Goal: Task Accomplishment & Management: Contribute content

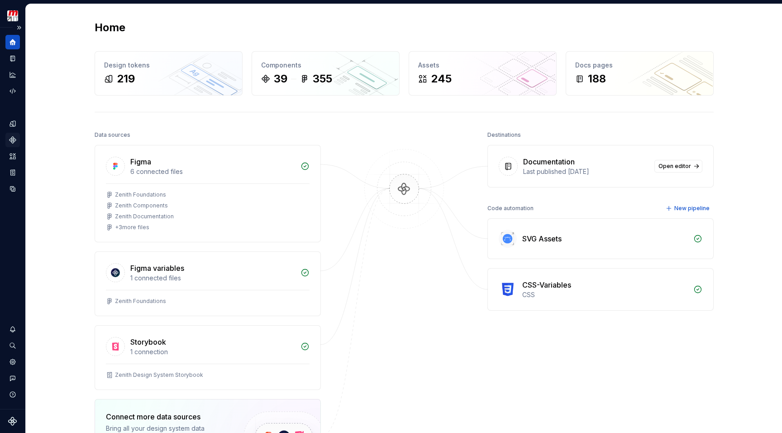
click at [11, 142] on icon "Components" at bounding box center [13, 140] width 6 height 6
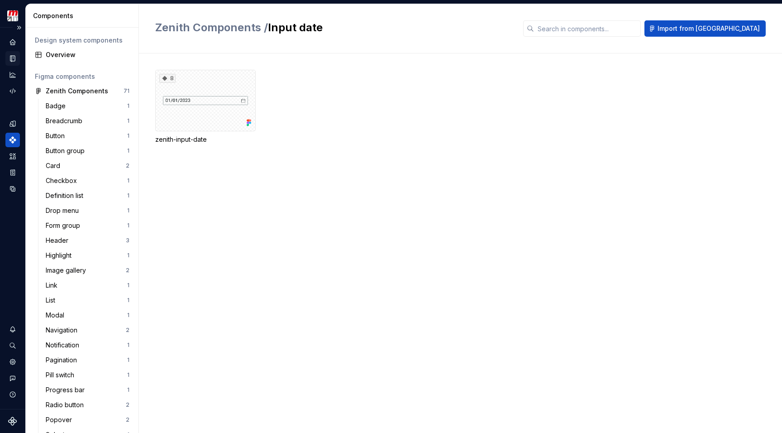
click at [14, 61] on icon "Documentation" at bounding box center [12, 59] width 5 height 6
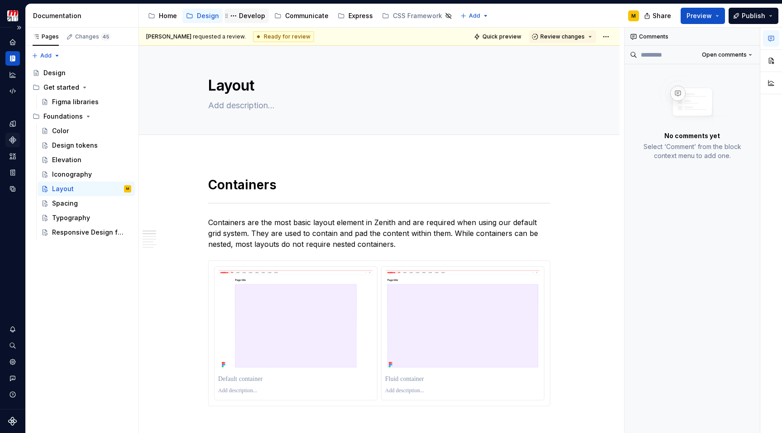
click at [244, 17] on div "Develop" at bounding box center [252, 15] width 26 height 9
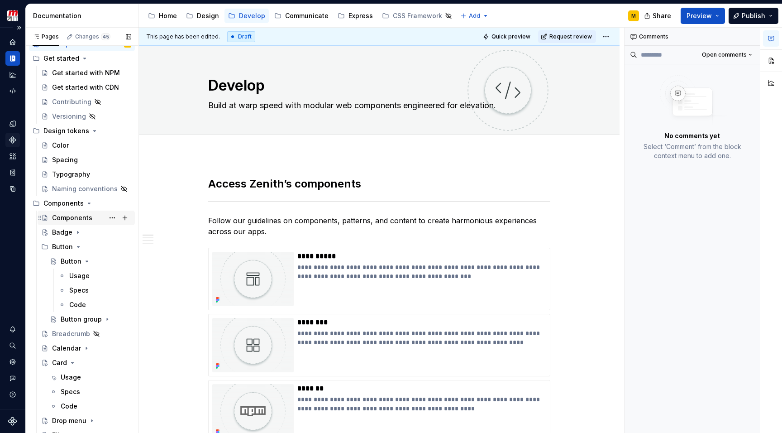
scroll to position [40, 0]
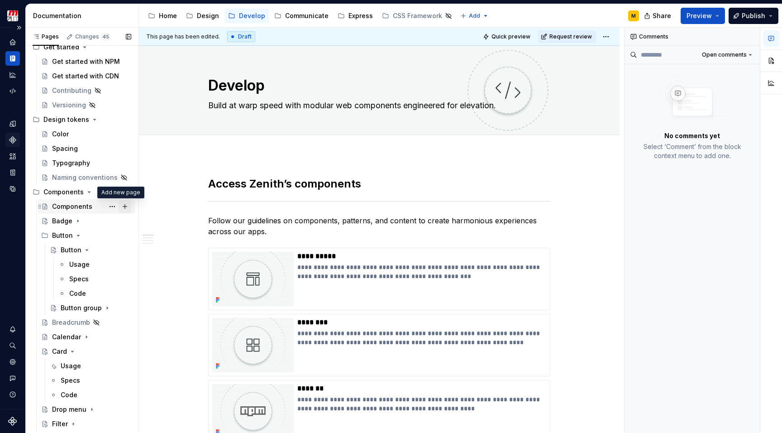
click at [123, 205] on button "Page tree" at bounding box center [125, 206] width 13 height 13
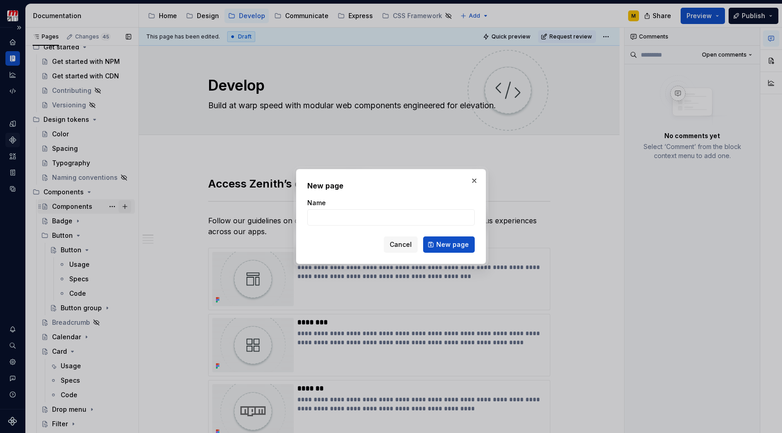
type textarea "*"
type input "Drawer"
click at [447, 242] on span "New page" at bounding box center [452, 244] width 33 height 9
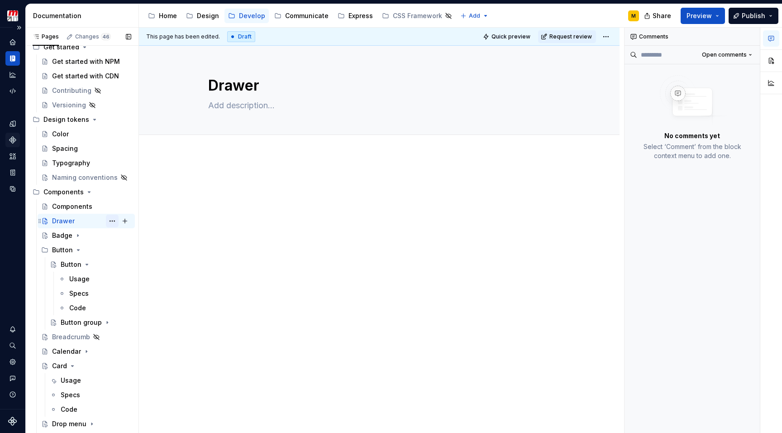
click at [110, 222] on button "Page tree" at bounding box center [112, 220] width 13 height 13
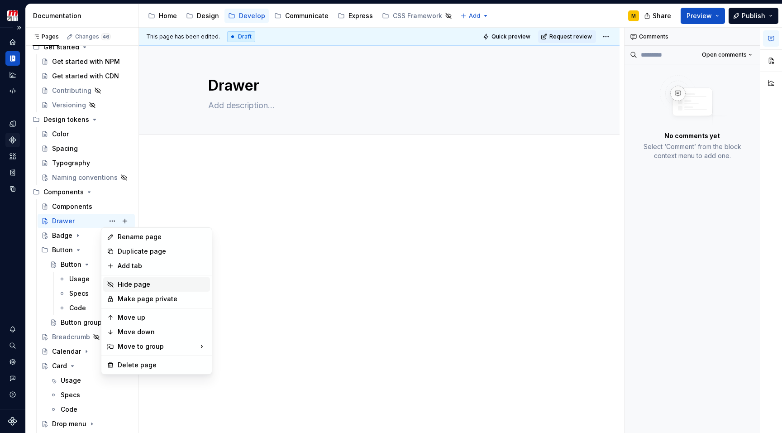
click at [122, 280] on div "Hide page" at bounding box center [162, 284] width 89 height 9
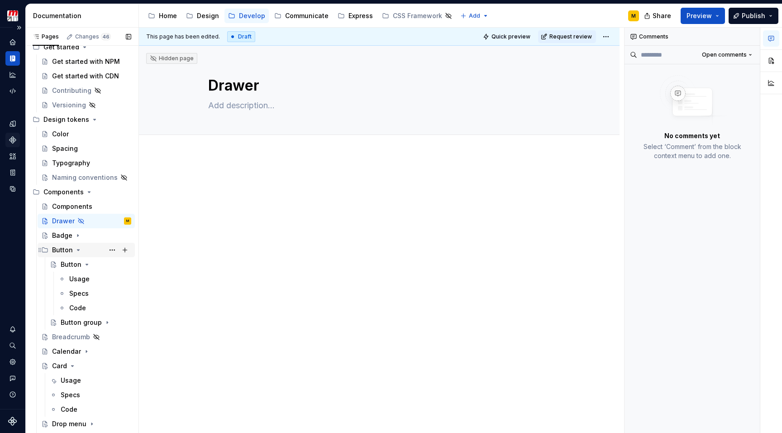
click at [78, 250] on icon "Page tree" at bounding box center [78, 249] width 2 height 1
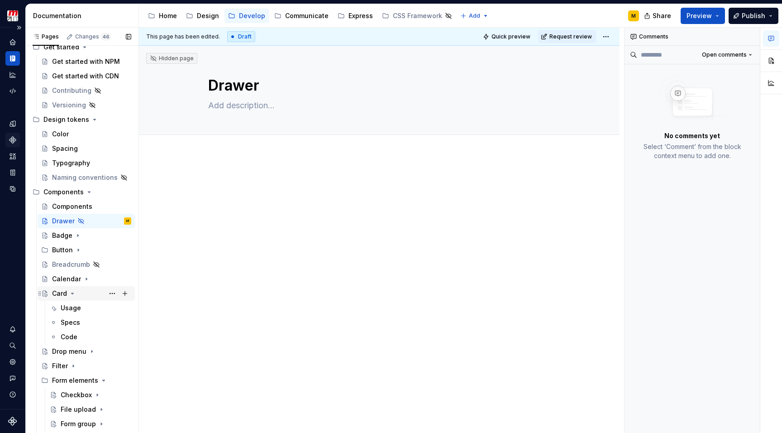
click at [74, 293] on icon "Page tree" at bounding box center [72, 293] width 7 height 7
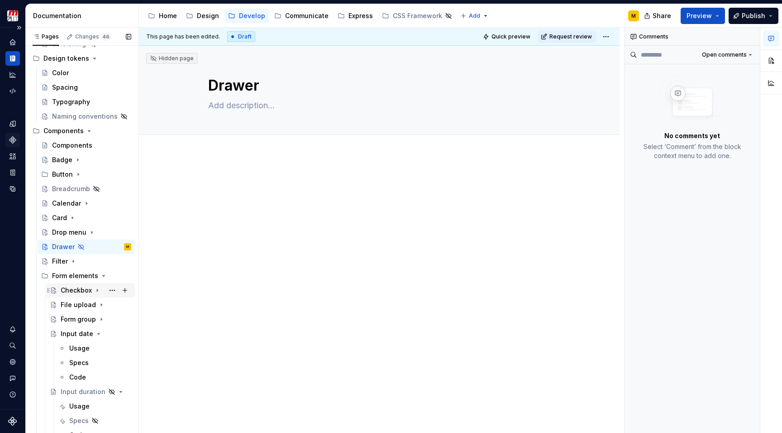
scroll to position [111, 0]
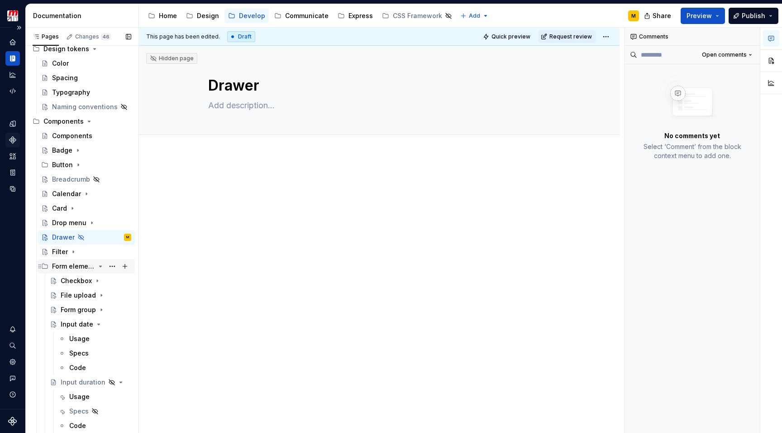
click at [97, 267] on icon "Page tree" at bounding box center [100, 265] width 7 height 7
click at [80, 280] on icon "Page tree" at bounding box center [81, 280] width 2 height 1
click at [71, 295] on icon "Page tree" at bounding box center [74, 294] width 7 height 7
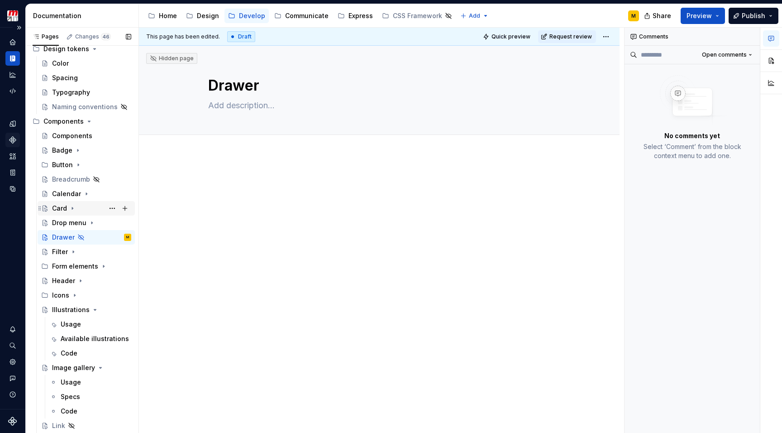
click at [73, 210] on icon "Page tree" at bounding box center [72, 208] width 7 height 7
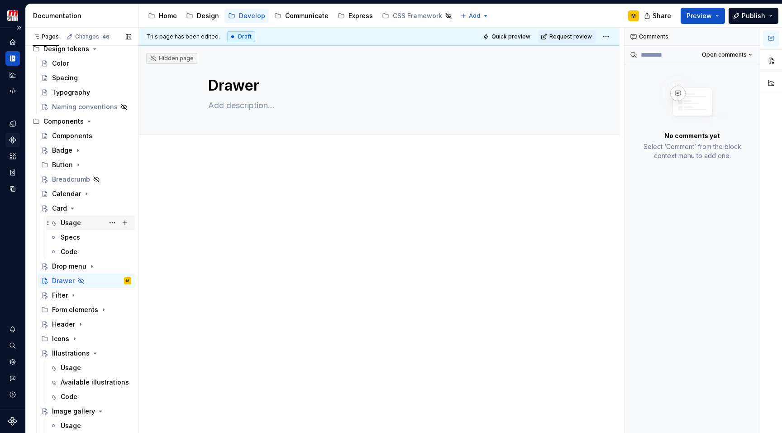
click at [71, 226] on div "Usage" at bounding box center [71, 222] width 20 height 9
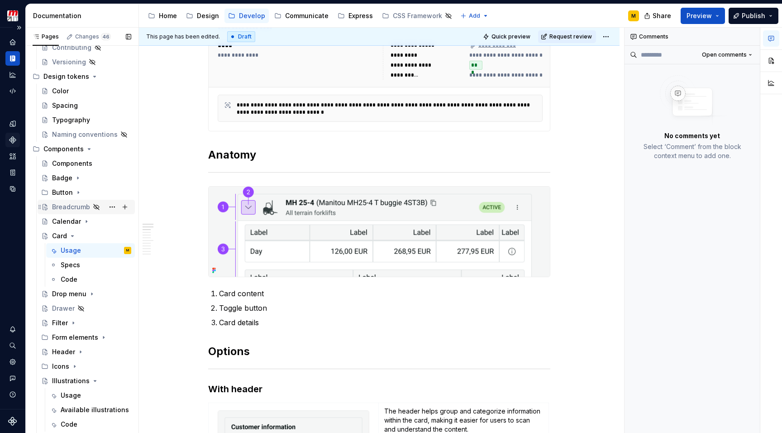
scroll to position [73, 0]
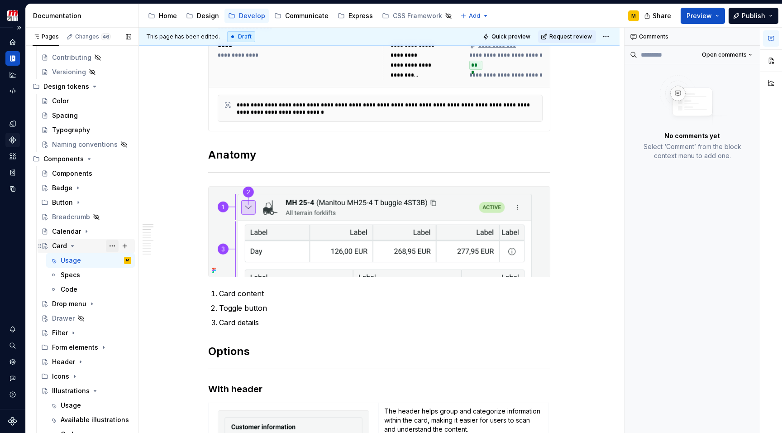
click at [109, 245] on button "Page tree" at bounding box center [112, 245] width 13 height 13
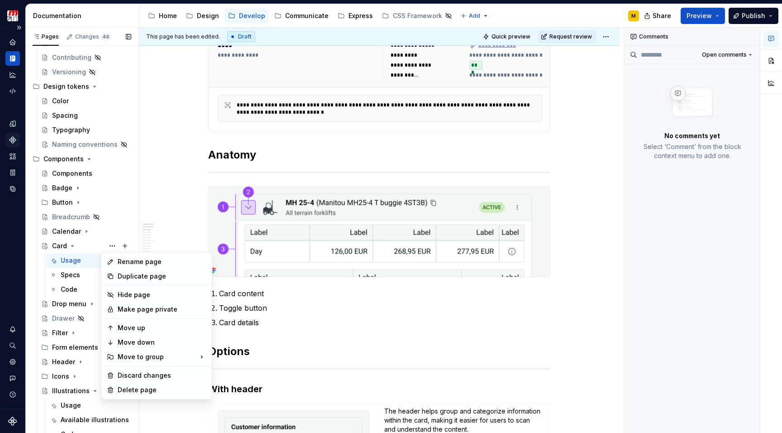
click at [68, 274] on div "Pages Changes 46 Add Accessibility guide for tree Page tree. Navigate the tree …" at bounding box center [81, 232] width 113 height 409
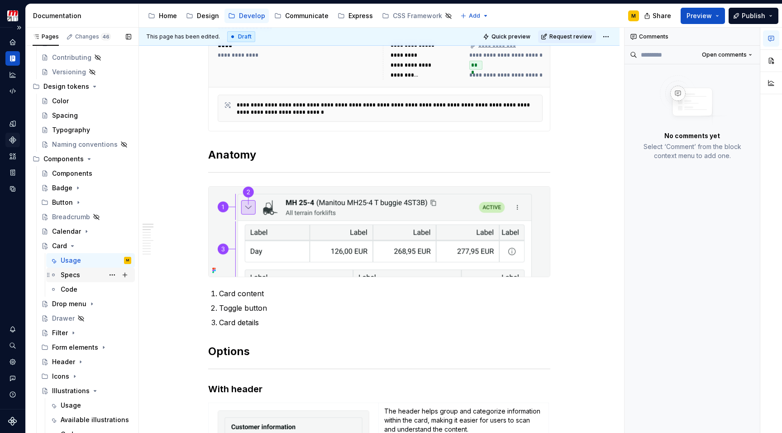
click at [68, 276] on div "Specs" at bounding box center [70, 274] width 19 height 9
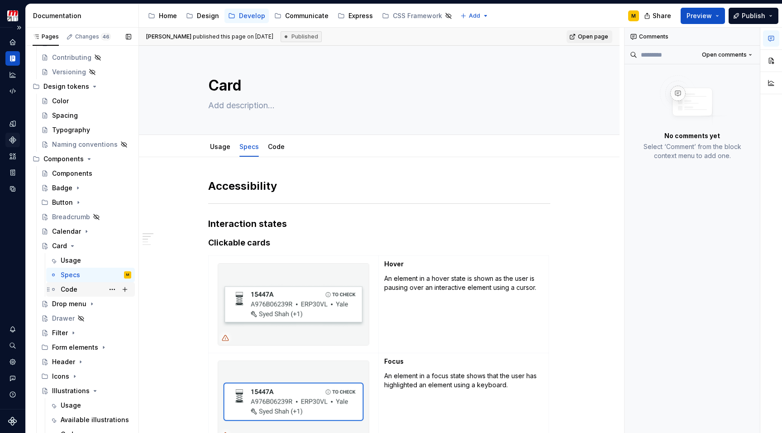
click at [73, 293] on div "Code" at bounding box center [69, 289] width 17 height 9
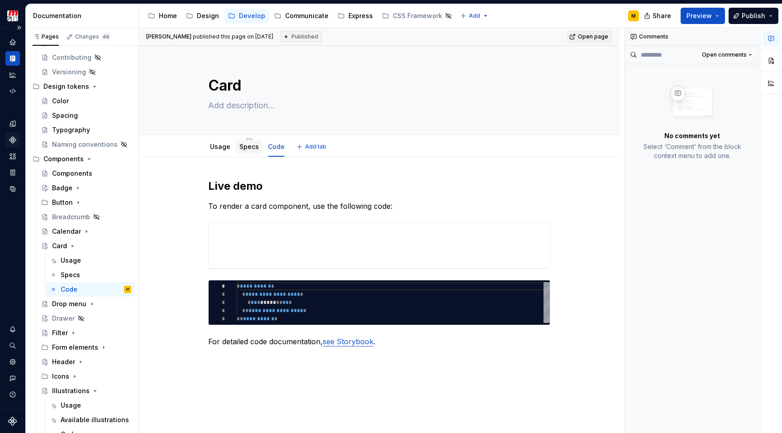
click at [250, 150] on div "Specs" at bounding box center [248, 146] width 19 height 9
click at [250, 149] on link "Specs" at bounding box center [248, 147] width 19 height 8
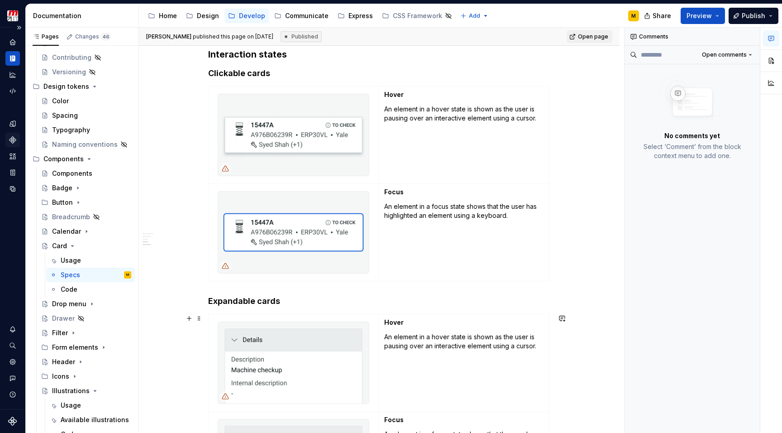
scroll to position [271, 0]
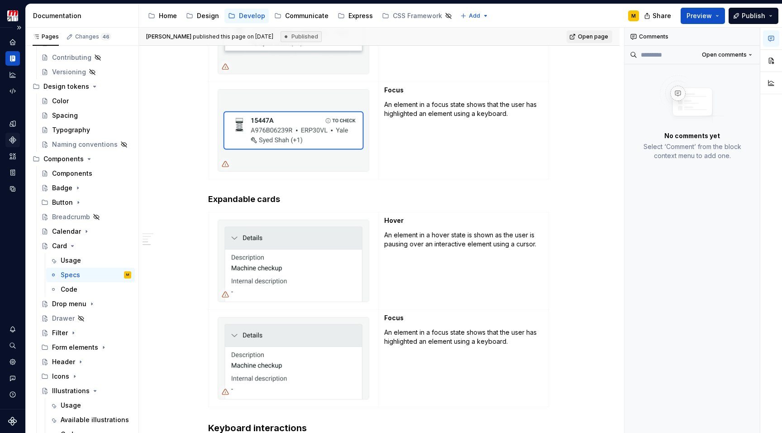
type textarea "*"
